Goal: Task Accomplishment & Management: Use online tool/utility

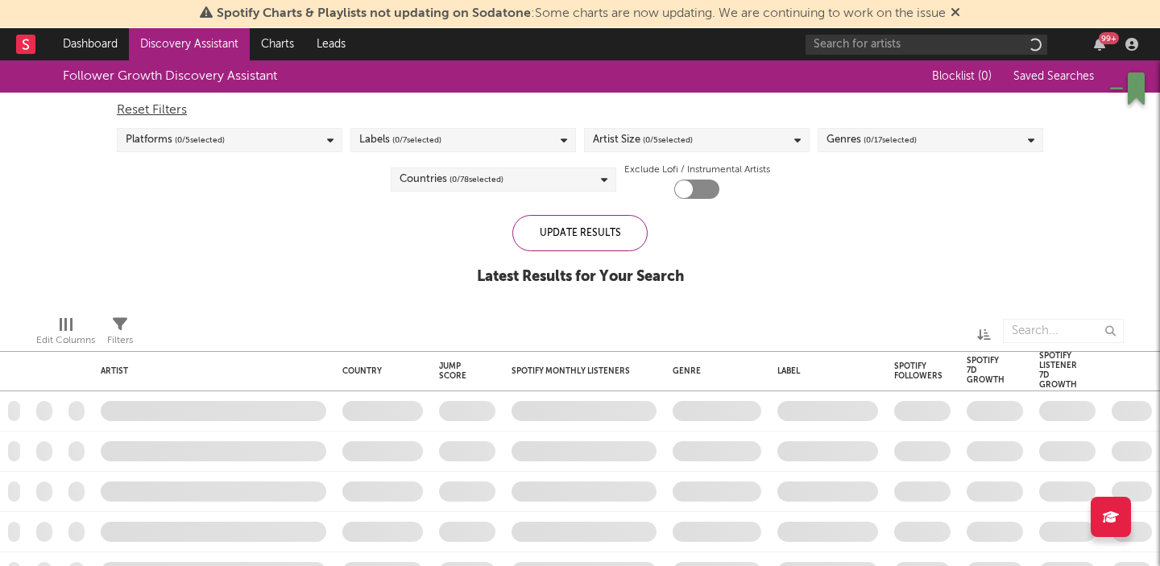
checkbox input "true"
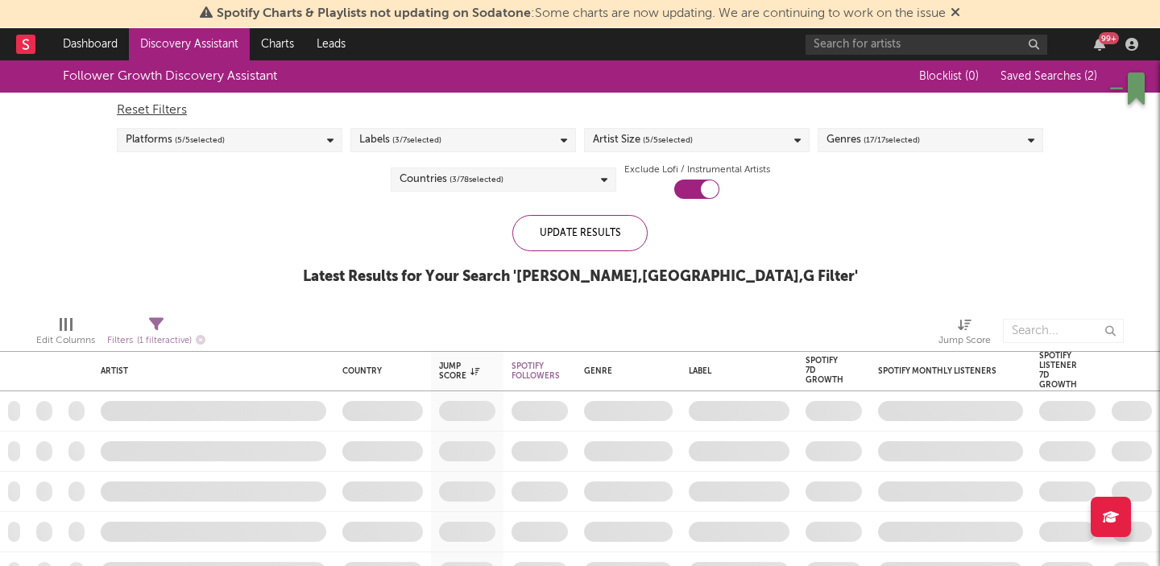
click at [155, 325] on icon at bounding box center [156, 324] width 15 height 15
select select "between"
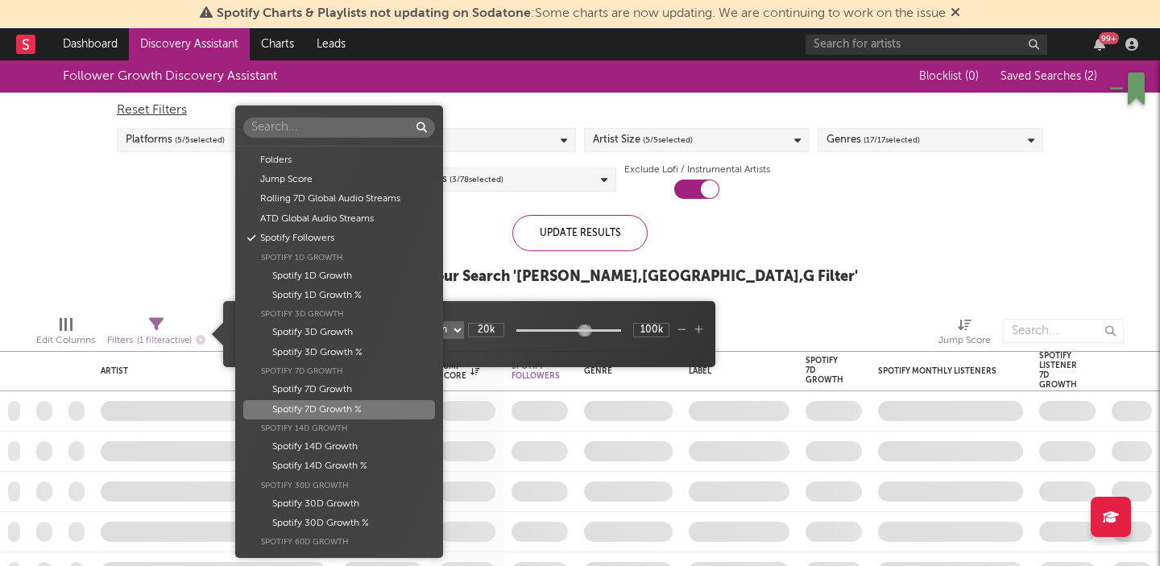
click at [284, 327] on body "Spotify Charts & Playlists not updating on Sodatone : Some charts are now updat…" at bounding box center [580, 283] width 1160 height 566
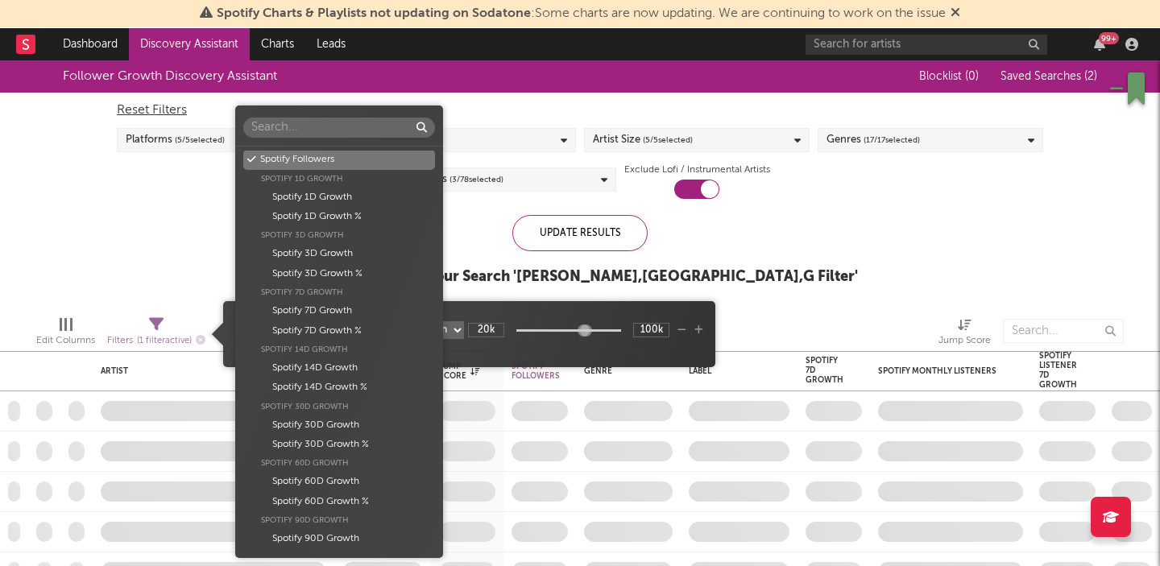
click at [318, 164] on div "Spotify Followers" at bounding box center [339, 159] width 192 height 19
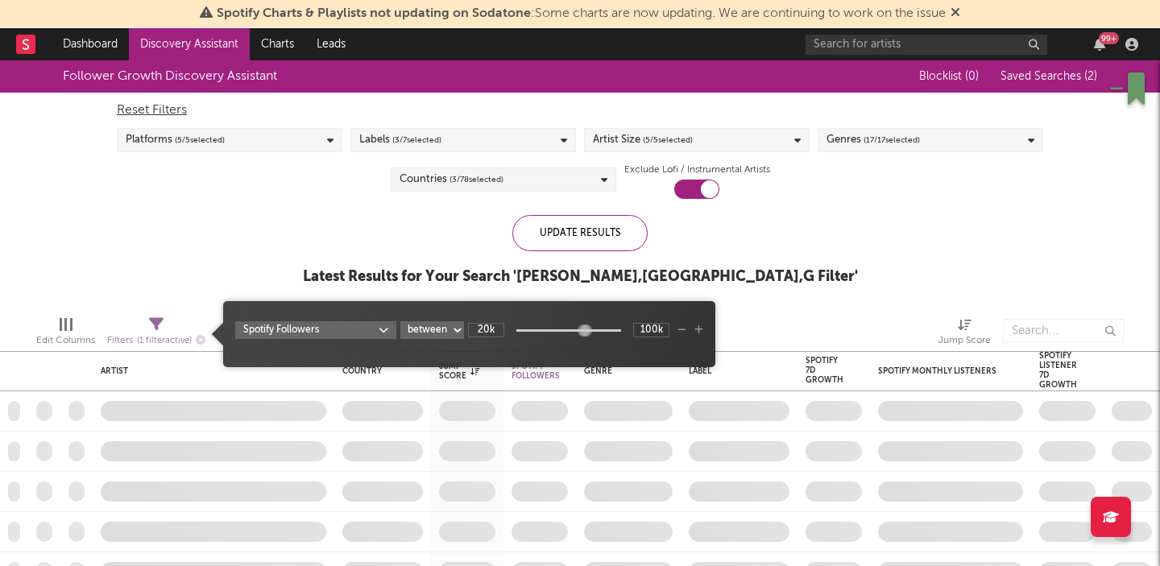
click at [430, 338] on select "at least at most between" at bounding box center [432, 330] width 64 height 18
click at [400, 321] on select "at least at most between" at bounding box center [432, 330] width 64 height 18
click at [483, 334] on input "20k" at bounding box center [486, 330] width 36 height 15
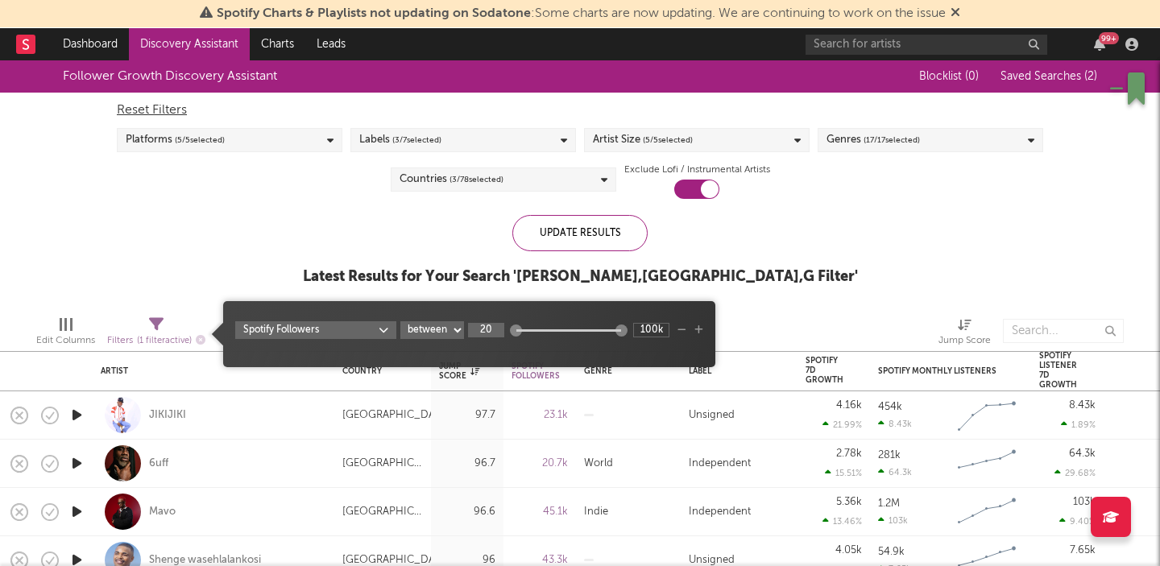
type input "20k"
click at [653, 329] on input "100k" at bounding box center [651, 330] width 36 height 15
click at [653, 329] on input "99.6k" at bounding box center [651, 330] width 36 height 15
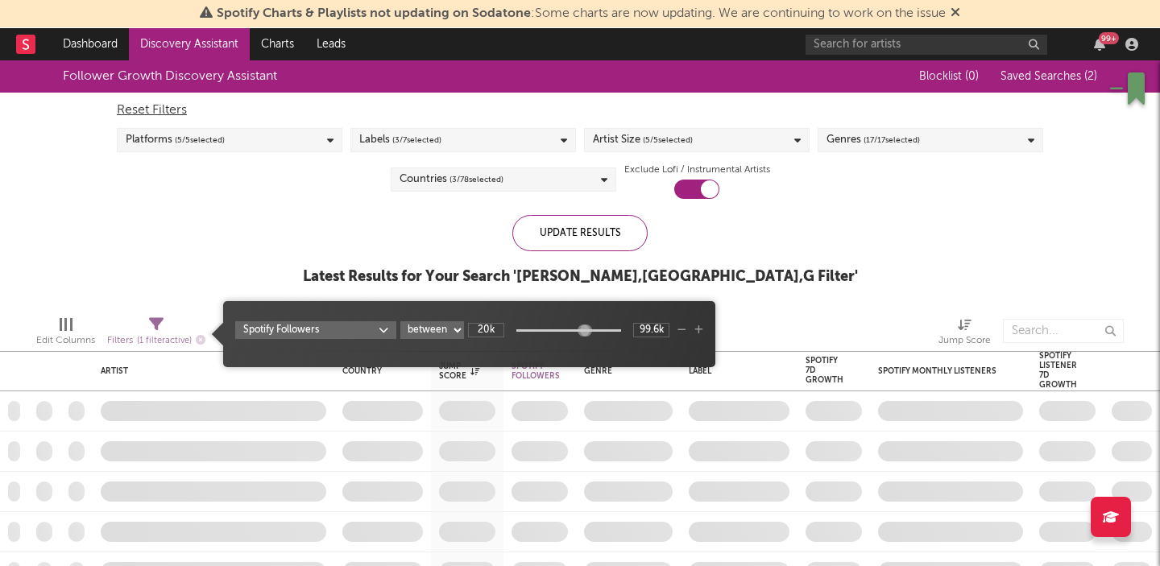
type input "100k"
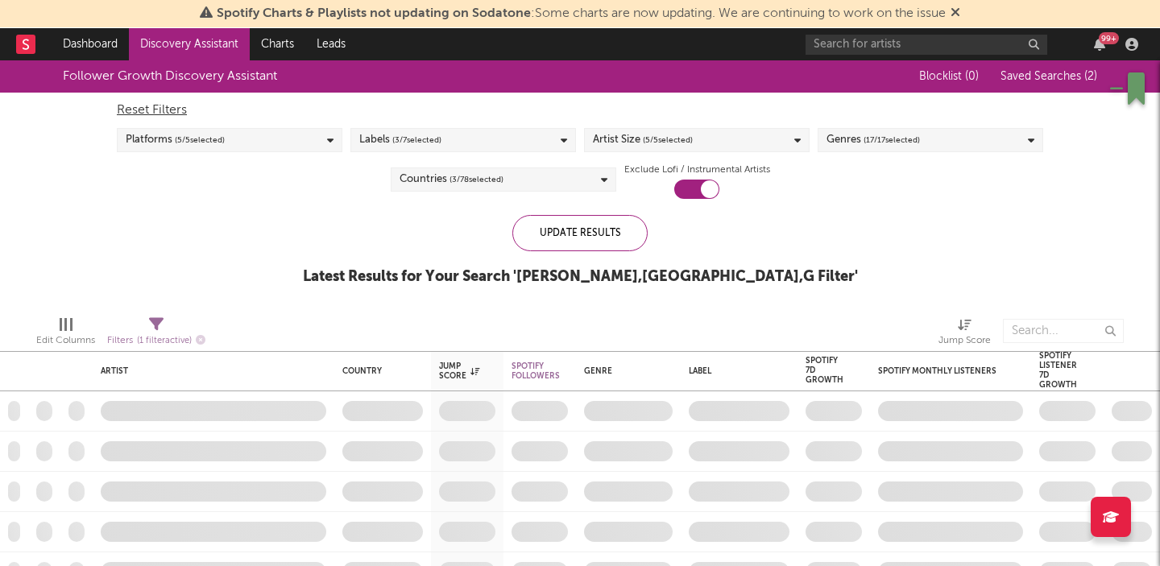
click at [806, 296] on div "Follower Growth Discovery Assistant Blocklist ( 0 ) Saved Searches ( 2 ) Reset …" at bounding box center [580, 181] width 1160 height 242
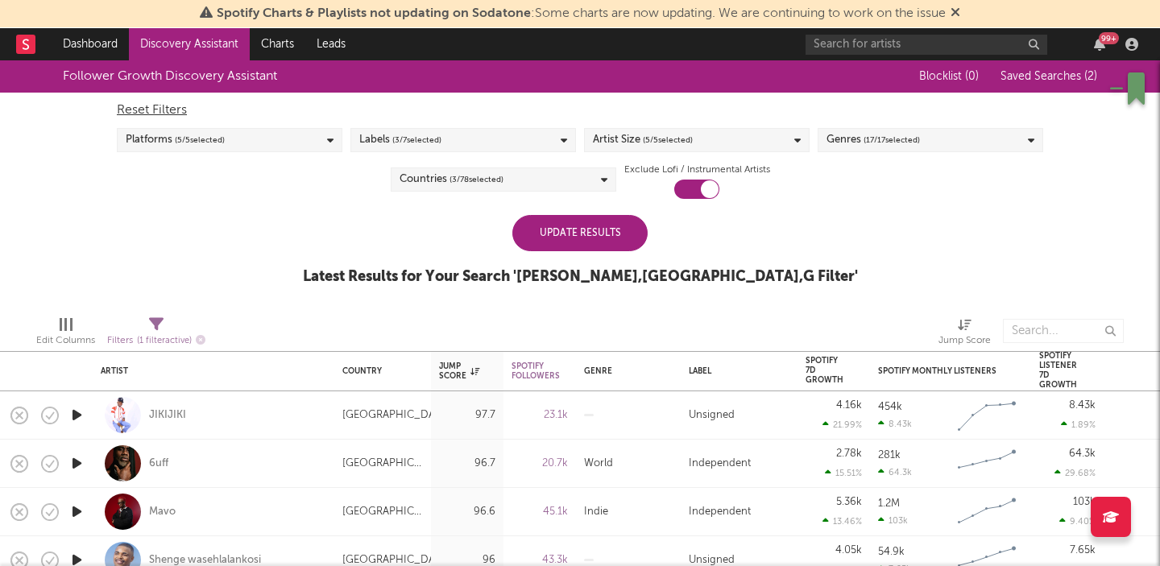
click at [581, 242] on div "Update Results" at bounding box center [579, 233] width 135 height 36
click at [581, 224] on div "Update Results" at bounding box center [579, 233] width 135 height 36
